Goal: Transaction & Acquisition: Purchase product/service

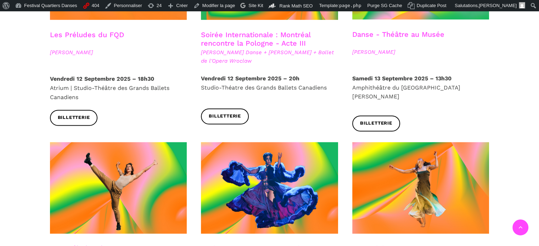
scroll to position [1041, 0]
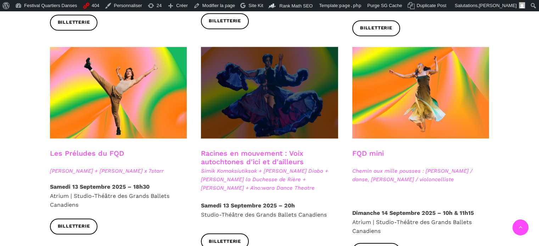
click at [242, 84] on span at bounding box center [269, 93] width 137 height 92
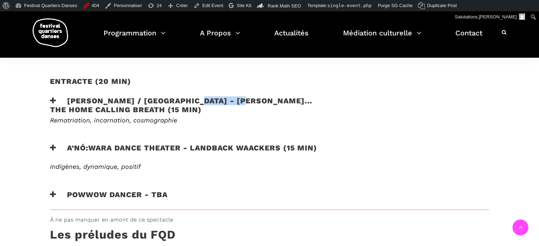
drag, startPoint x: 194, startPoint y: 88, endPoint x: 241, endPoint y: 88, distance: 46.8
click at [241, 96] on h3 "Victoria Hunt / Australie - HAU KĀINGA... the home calling breath (15 min)" at bounding box center [189, 105] width 279 height 18
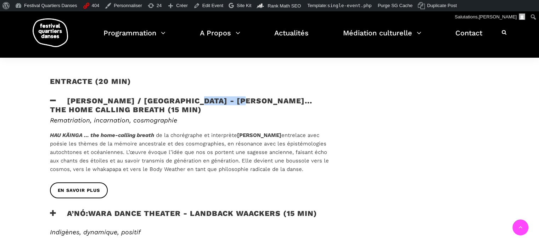
copy h3 "HAU KĀINGA"
drag, startPoint x: 182, startPoint y: 202, endPoint x: 67, endPoint y: 206, distance: 115.0
click at [67, 209] on h3 "A’nó:wara Dance Theater - Landback Waackers (15 min)" at bounding box center [183, 218] width 267 height 18
copy h3 "A’nó:wara Dance Theater"
drag, startPoint x: 199, startPoint y: 201, endPoint x: 279, endPoint y: 200, distance: 80.9
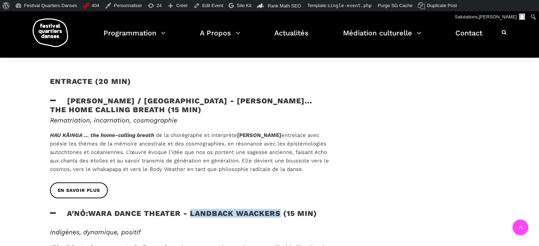
click at [279, 209] on h3 "A’nó:wara Dance Theater - Landback Waackers (15 min)" at bounding box center [183, 218] width 267 height 18
copy h3 "Landback Waackers"
